Goal: Task Accomplishment & Management: Use online tool/utility

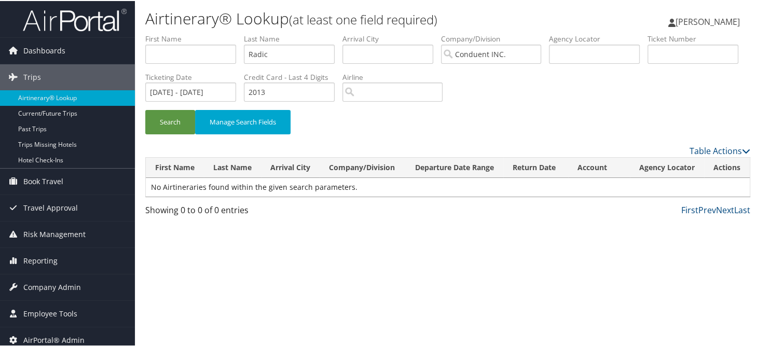
click at [483, 116] on div "Search Manage Search Fields" at bounding box center [447, 126] width 620 height 35
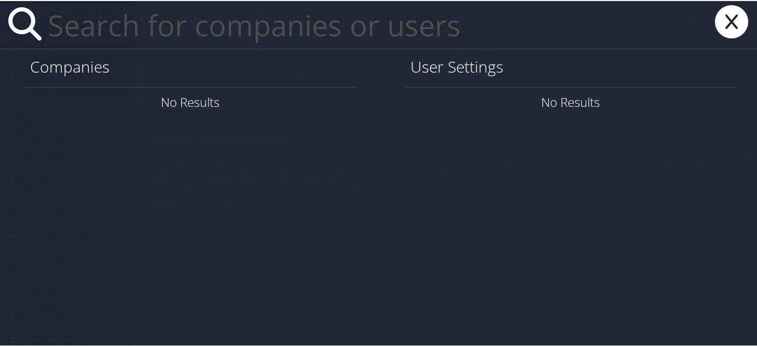
paste input "jmccl37@lsu.edu"
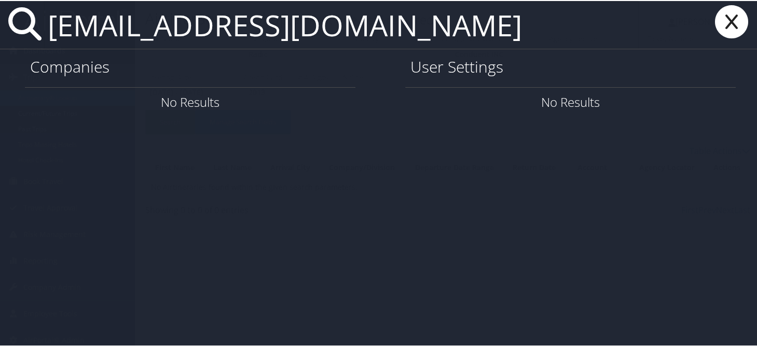
type input "jmccl37@lsu.edu"
click at [723, 21] on icon at bounding box center [732, 20] width 42 height 33
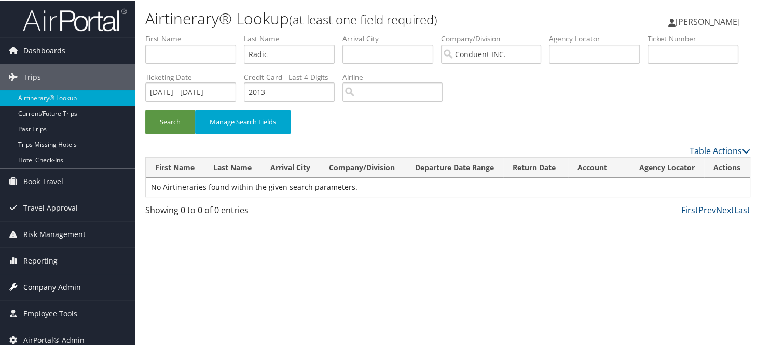
click at [43, 292] on span "Company Admin" at bounding box center [52, 286] width 58 height 26
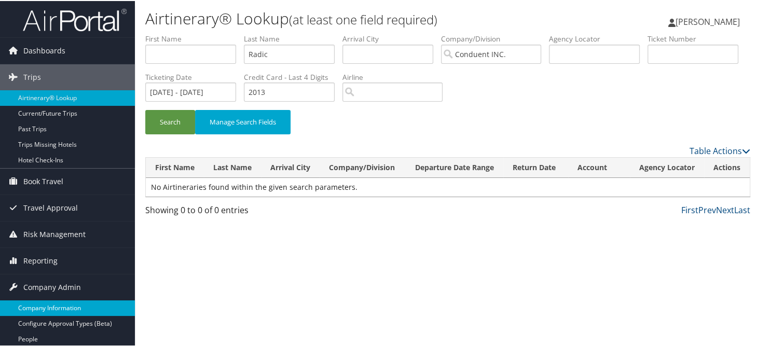
click at [42, 304] on link "Company Information" at bounding box center [67, 307] width 135 height 16
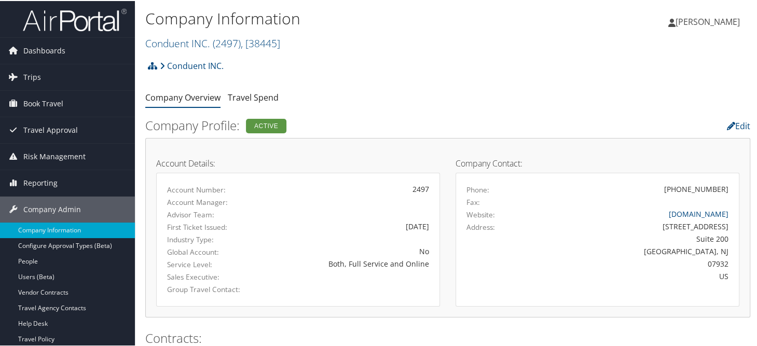
click at [180, 34] on h2 "Conduent INC. ( 2497 ) , [ 38445 ]" at bounding box center [346, 42] width 403 height 18
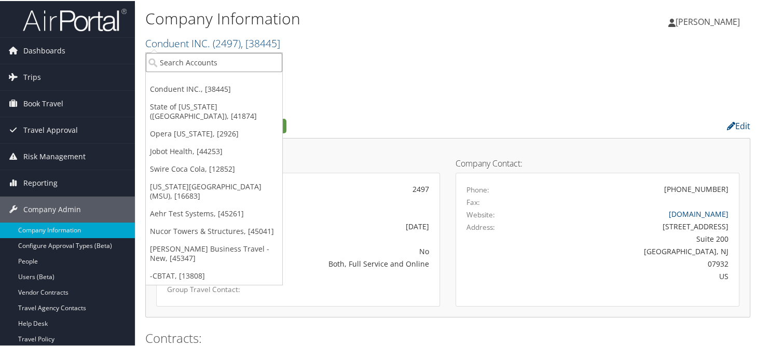
click at [196, 63] on input "search" at bounding box center [214, 61] width 136 height 19
type input "lsu"
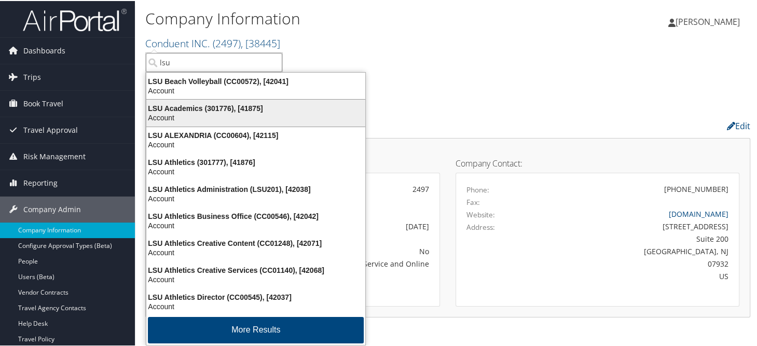
click at [210, 116] on div "Account" at bounding box center [255, 116] width 231 height 9
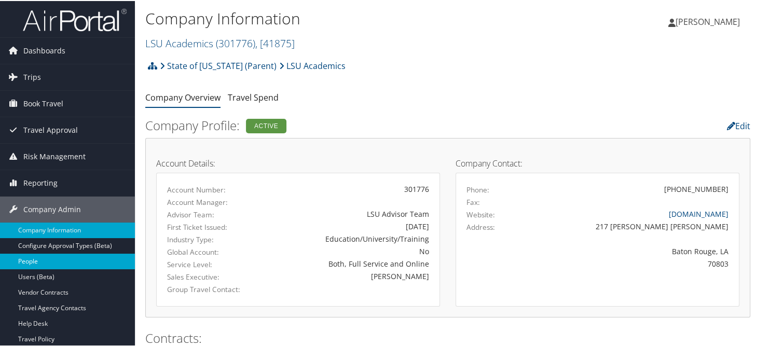
click at [28, 262] on link "People" at bounding box center [67, 261] width 135 height 16
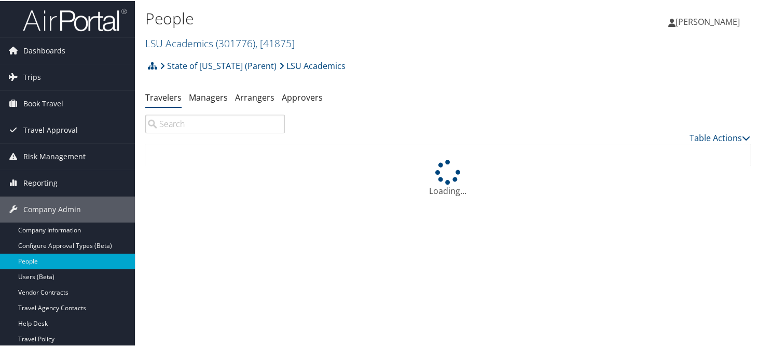
click at [189, 122] on input "search" at bounding box center [215, 123] width 140 height 19
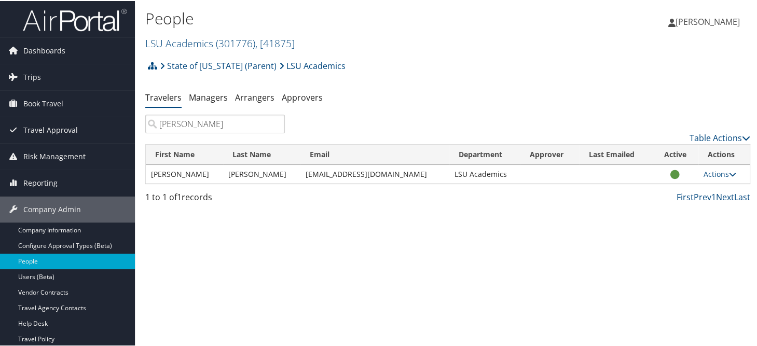
type input "Mcclane"
click at [707, 178] on td "Actions User Settings View Profile User Technology Settings Add Note Edit Notes…" at bounding box center [723, 173] width 51 height 19
drag, startPoint x: 693, startPoint y: 172, endPoint x: 713, endPoint y: 172, distance: 19.7
click at [698, 172] on td "Actions User Settings View Profile User Technology Settings Add Note Edit Notes…" at bounding box center [723, 173] width 51 height 19
click at [713, 171] on link "Actions" at bounding box center [719, 173] width 33 height 10
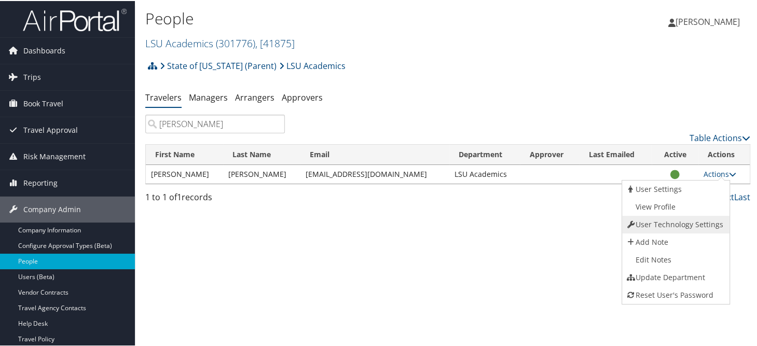
click at [665, 220] on link "User Technology Settings" at bounding box center [674, 224] width 105 height 18
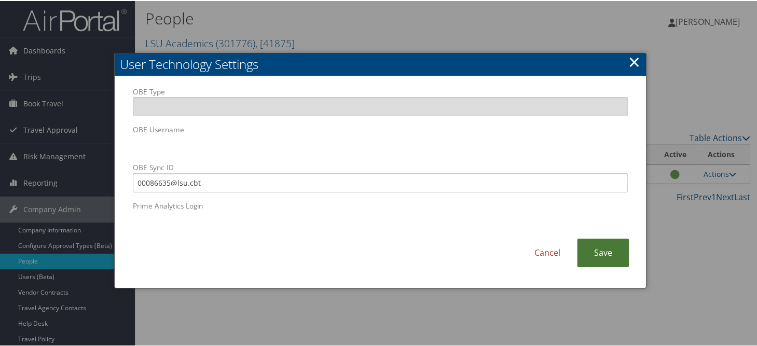
click at [602, 254] on link "Save" at bounding box center [603, 252] width 52 height 29
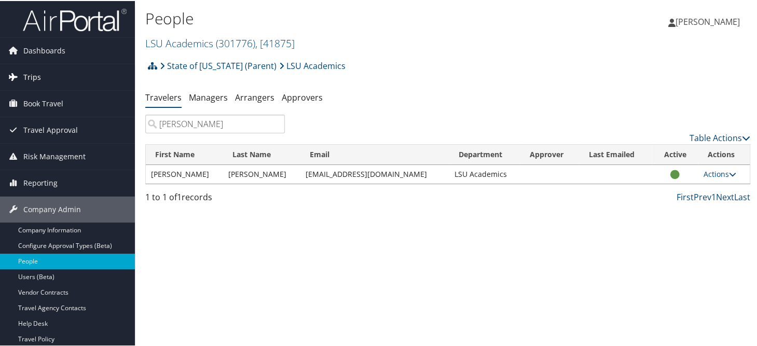
click at [48, 79] on link "Trips" at bounding box center [67, 76] width 135 height 26
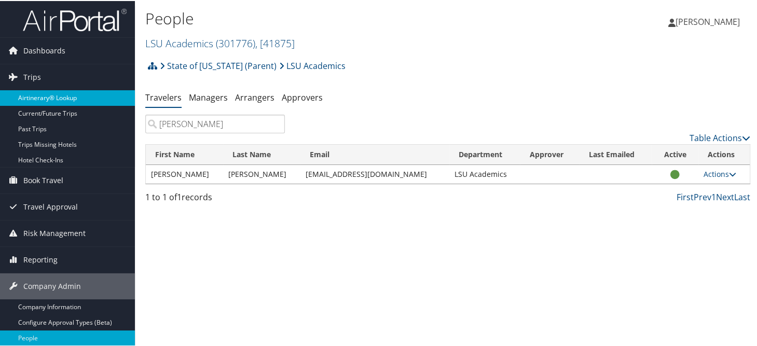
click at [46, 92] on link "Airtinerary® Lookup" at bounding box center [67, 97] width 135 height 16
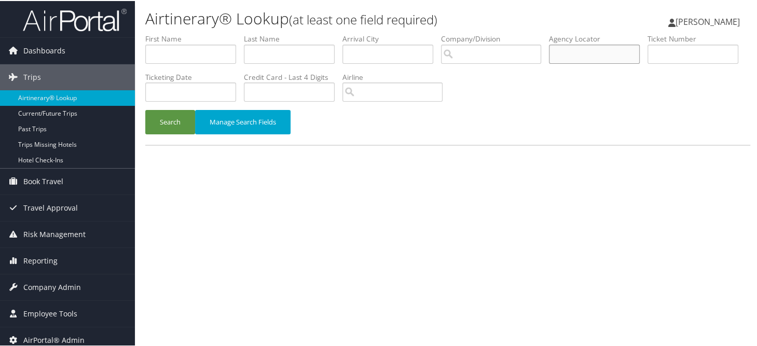
paste input "DHMKCY"
type input "DHMKCY"
click at [165, 121] on button "Search" at bounding box center [170, 121] width 50 height 24
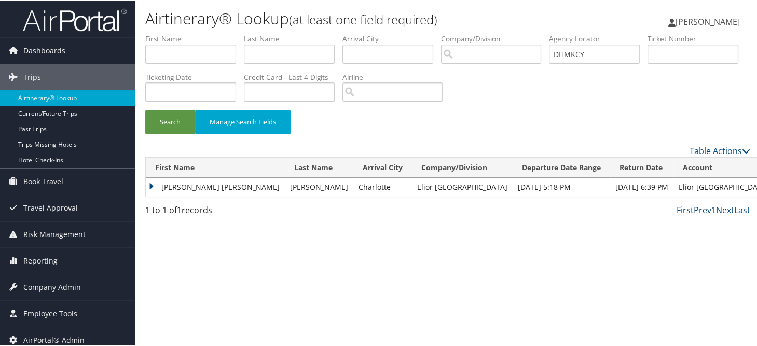
click at [152, 185] on td "SARA ELLEN" at bounding box center [215, 186] width 139 height 19
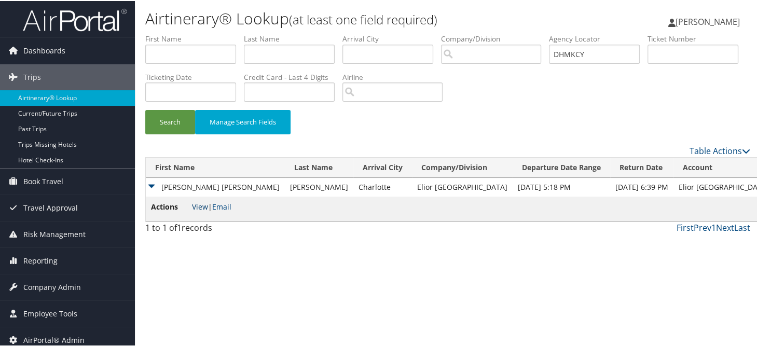
click at [200, 206] on link "View" at bounding box center [200, 206] width 16 height 10
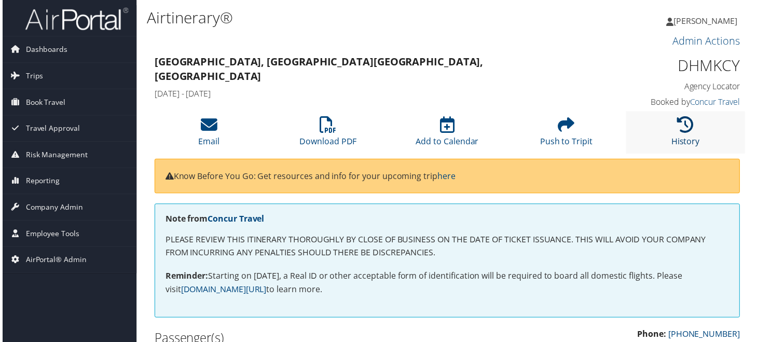
click at [684, 128] on icon at bounding box center [687, 125] width 17 height 17
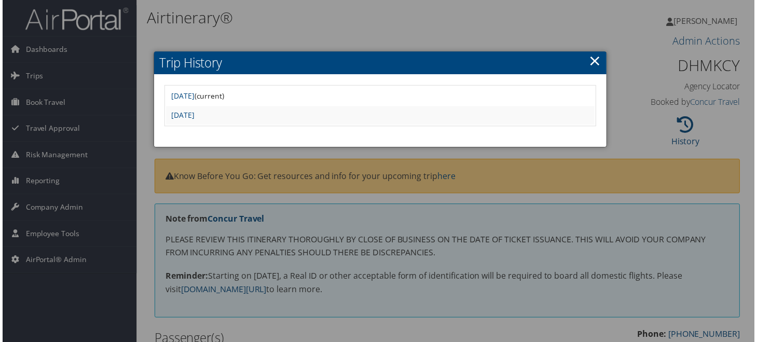
click at [259, 22] on div at bounding box center [380, 173] width 761 height 346
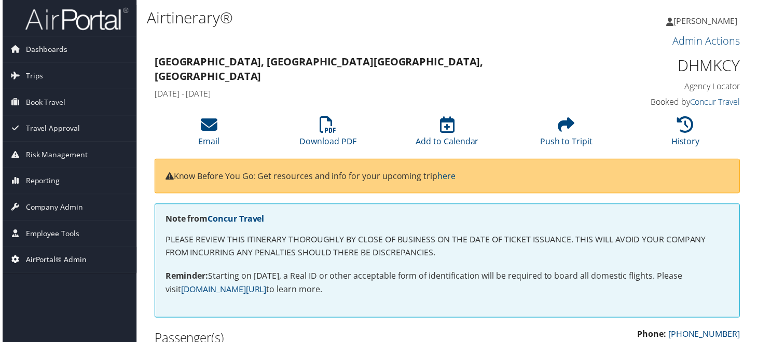
click at [37, 259] on span "AirPortal® Admin" at bounding box center [53, 262] width 61 height 26
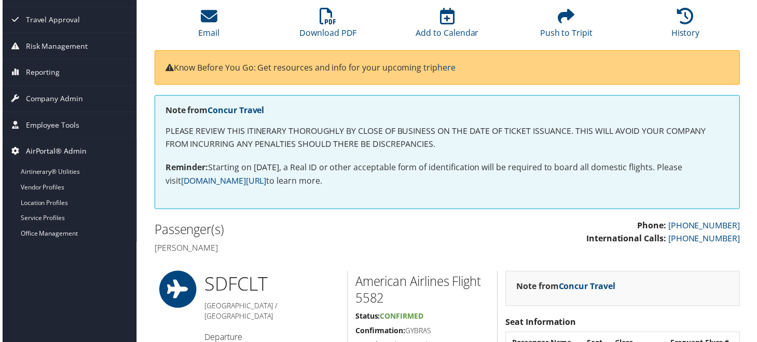
scroll to position [52, 0]
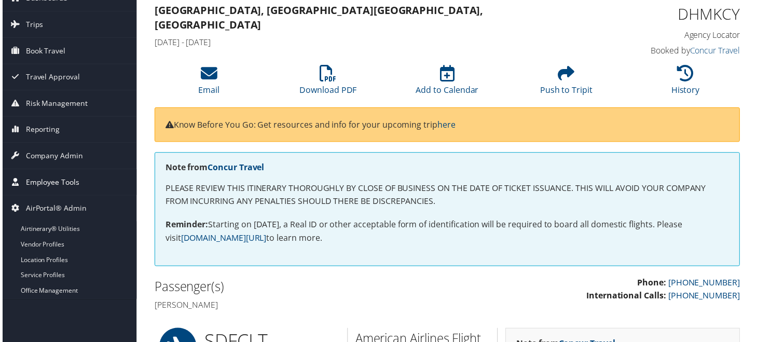
click at [51, 182] on span "Employee Tools" at bounding box center [50, 183] width 54 height 26
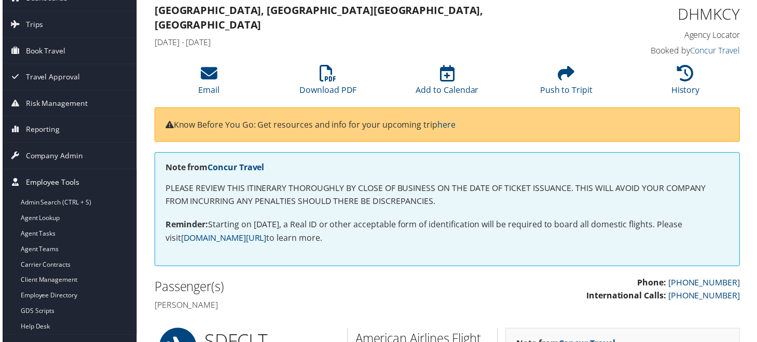
click at [51, 182] on span "Employee Tools" at bounding box center [50, 183] width 54 height 26
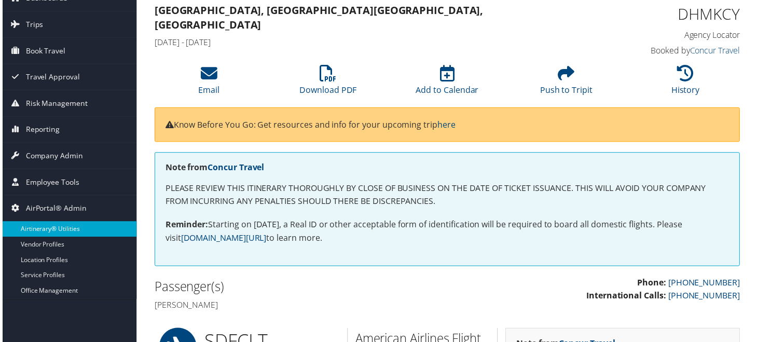
click at [45, 230] on link "Airtinerary® Utilities" at bounding box center [67, 231] width 135 height 16
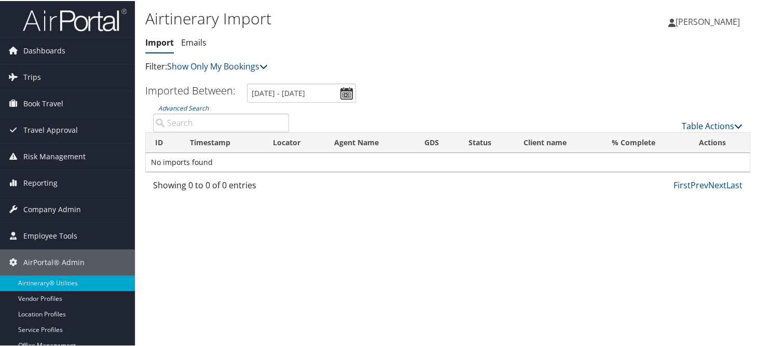
click at [695, 128] on link "Table Actions" at bounding box center [712, 124] width 61 height 11
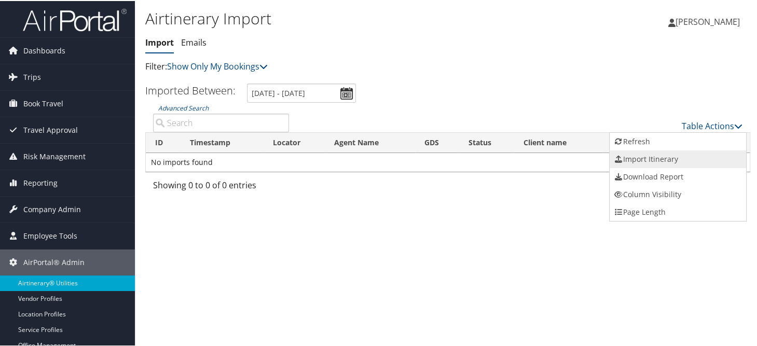
click at [637, 163] on link "Import Itinerary" at bounding box center [678, 158] width 136 height 18
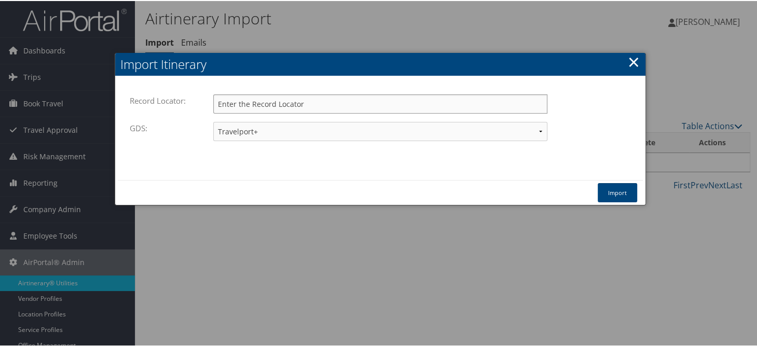
paste input "DHMKCY"
type input "DHMKCY"
click at [604, 190] on button "Import" at bounding box center [617, 191] width 39 height 19
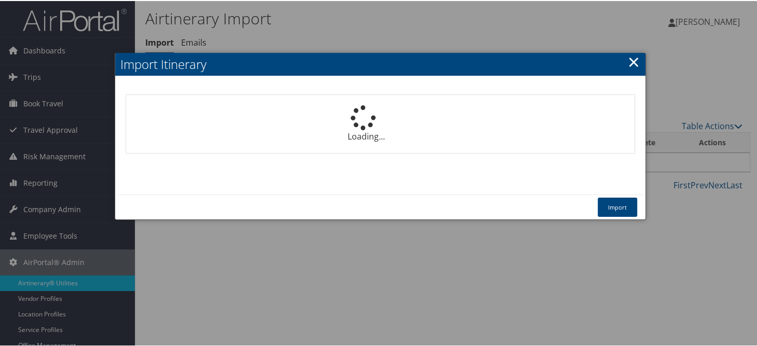
select select "1P"
